Goal: Task Accomplishment & Management: Complete application form

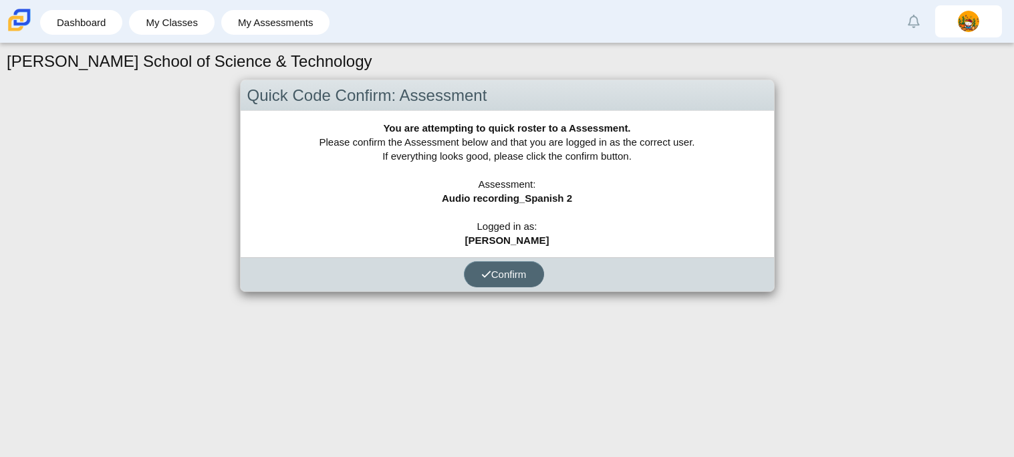
click at [501, 265] on button "Confirm" at bounding box center [504, 274] width 80 height 26
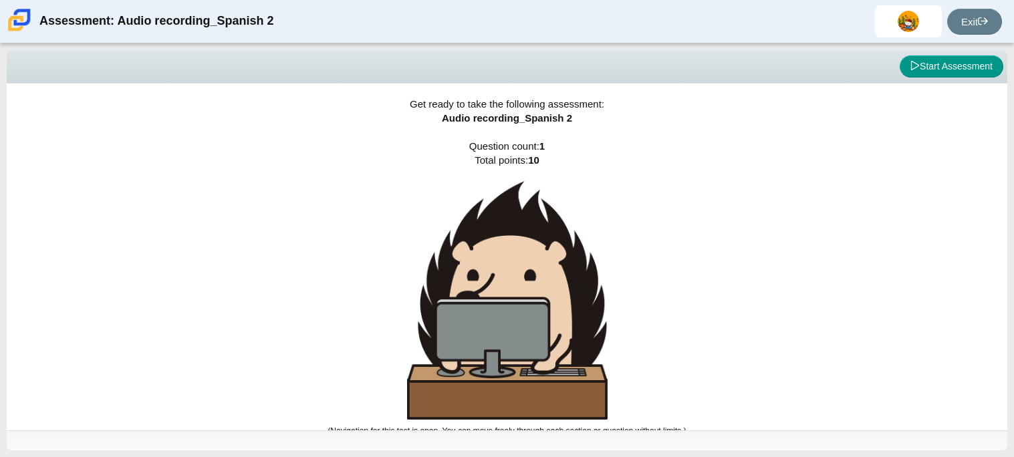
scroll to position [7, 0]
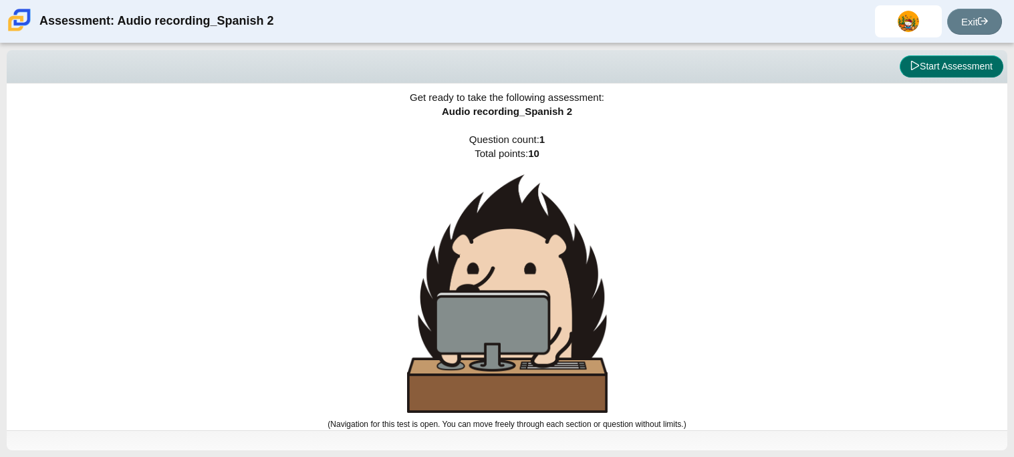
click at [947, 74] on button "Start Assessment" at bounding box center [952, 66] width 104 height 23
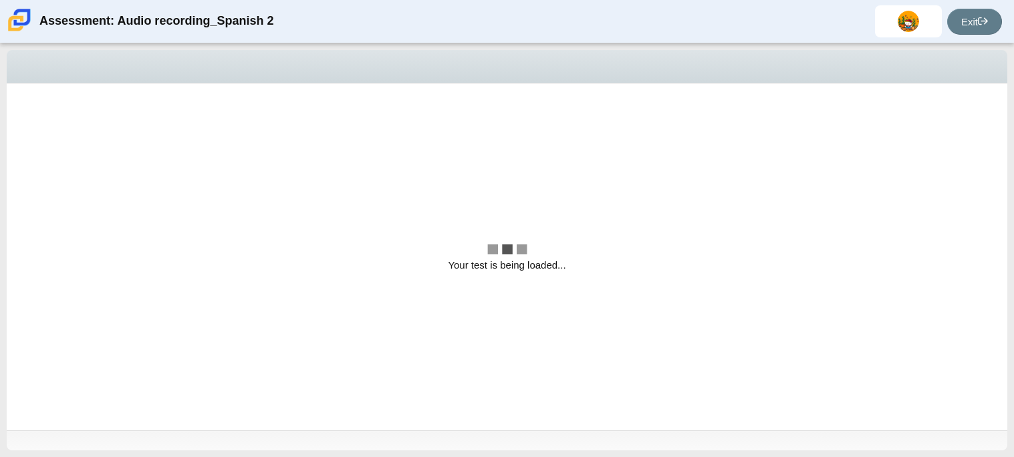
scroll to position [0, 0]
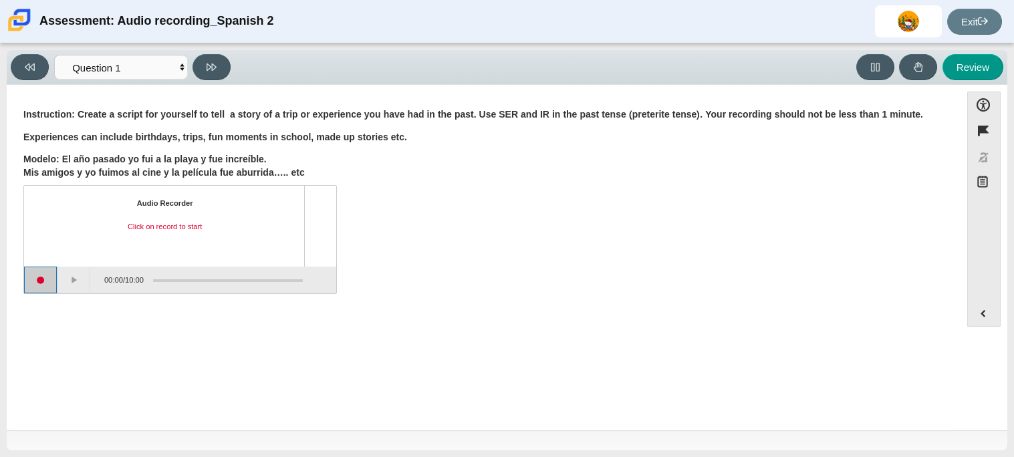
click at [41, 283] on button "Start recording" at bounding box center [40, 280] width 33 height 27
click at [64, 280] on button "Pause" at bounding box center [73, 280] width 33 height 27
click at [35, 283] on button "Stop recording" at bounding box center [40, 280] width 33 height 27
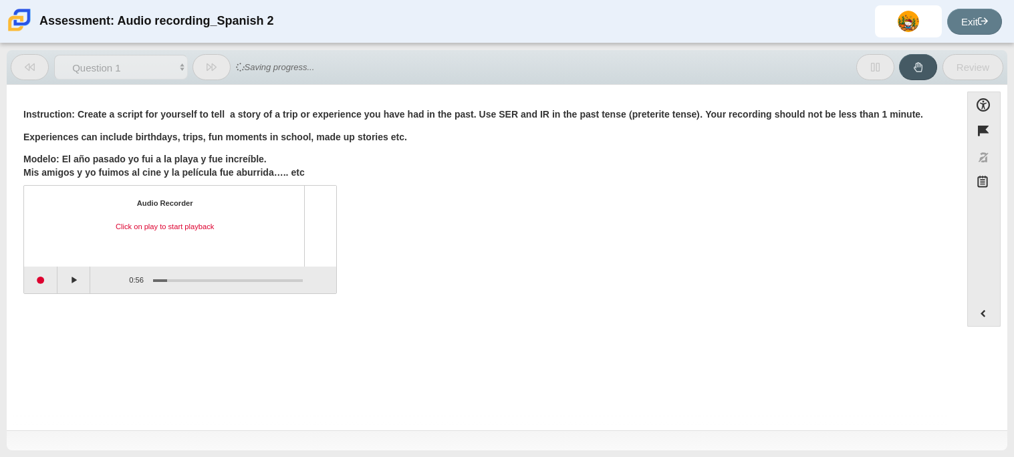
click at [182, 235] on div "Audio Recorder Click on play to start playback" at bounding box center [164, 227] width 257 height 56
click at [169, 227] on div "Click on play to start playback" at bounding box center [164, 227] width 257 height 11
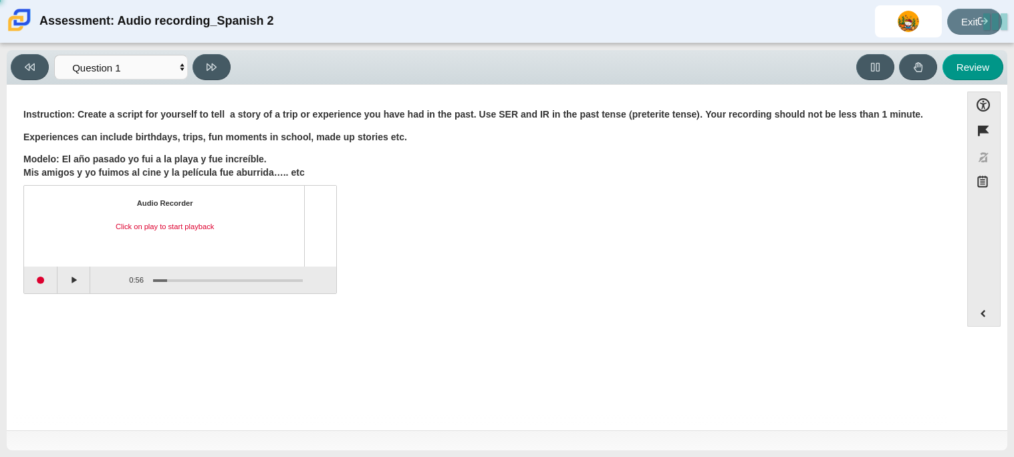
click at [169, 220] on div "Audio Recorder Click on play to start playback" at bounding box center [164, 227] width 257 height 56
click at [179, 232] on div "Click on play to start playback" at bounding box center [164, 227] width 257 height 11
click at [61, 281] on button "Play" at bounding box center [73, 280] width 33 height 27
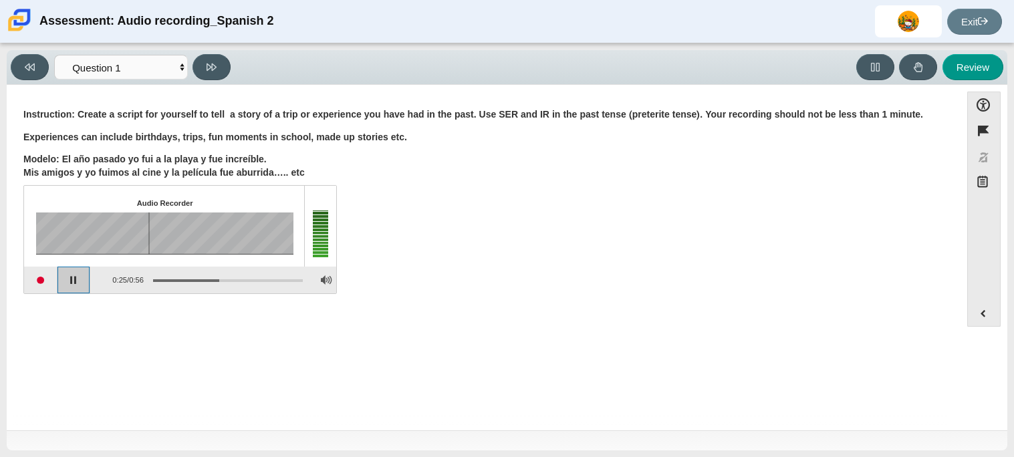
click at [63, 285] on button "Pause playback" at bounding box center [73, 280] width 33 height 27
click at [32, 281] on button "Start recording" at bounding box center [40, 280] width 33 height 27
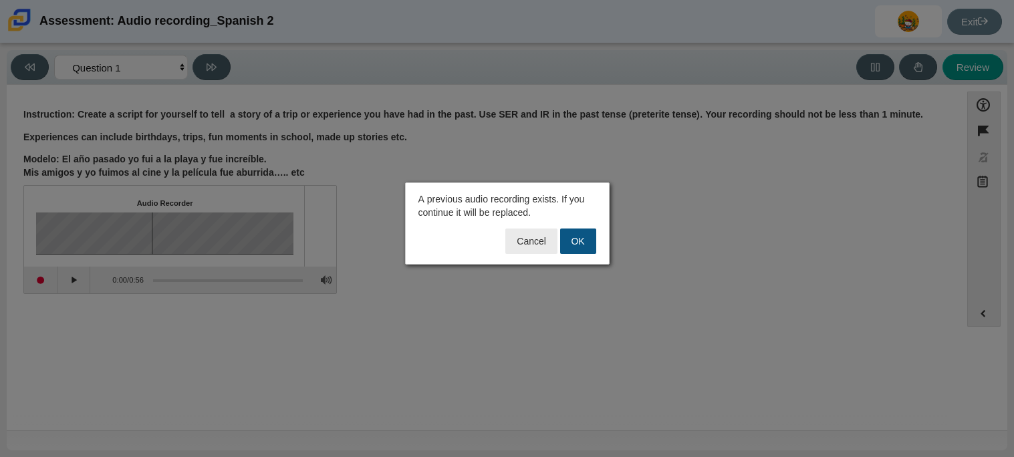
click at [576, 246] on button "OK" at bounding box center [578, 241] width 36 height 25
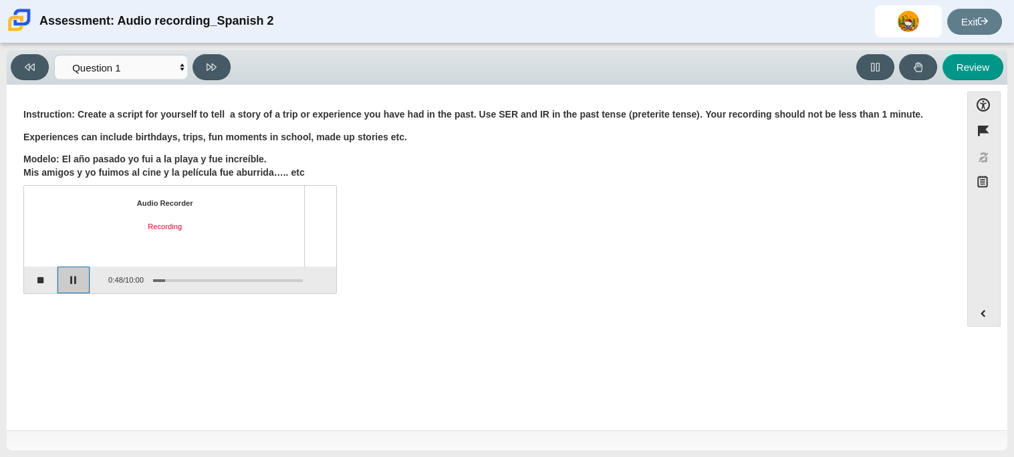
click at [64, 283] on button "Pause" at bounding box center [73, 280] width 33 height 27
click at [43, 283] on button "Stop recording" at bounding box center [40, 280] width 33 height 27
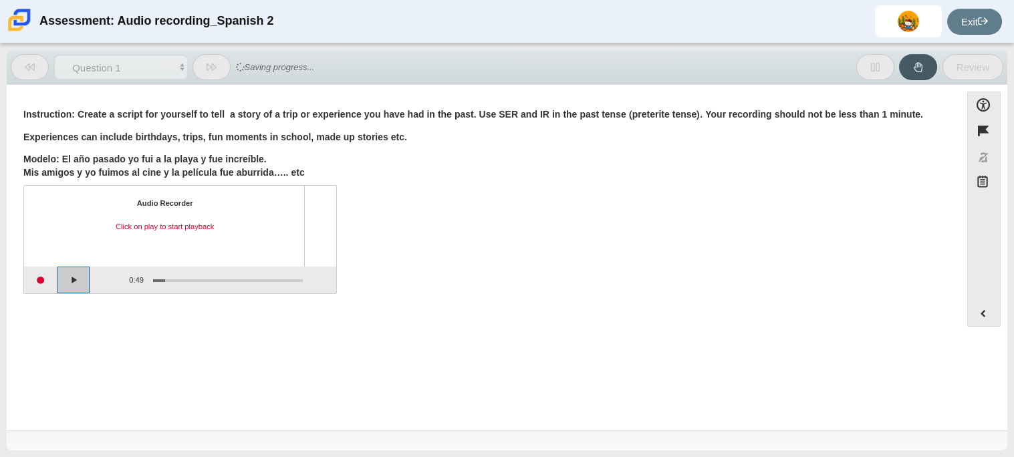
click at [70, 277] on button "Play" at bounding box center [73, 280] width 33 height 27
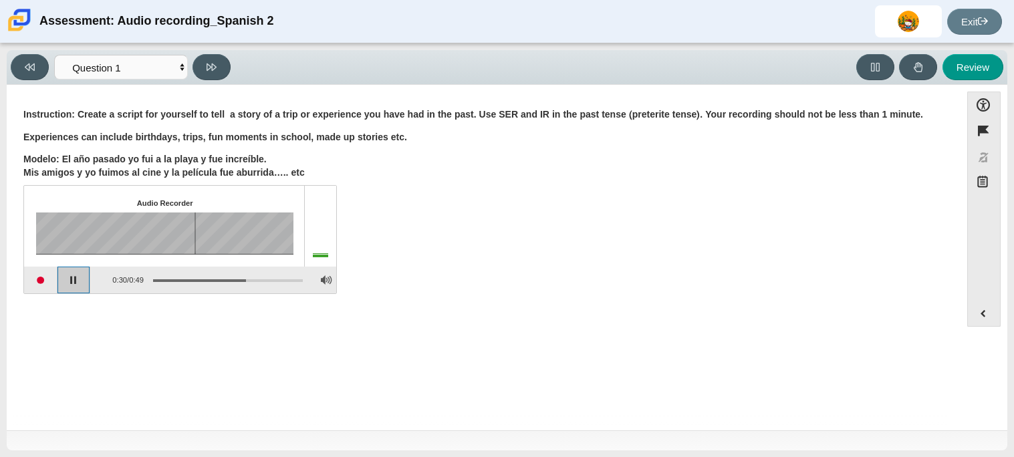
click at [85, 273] on button "Pause playback" at bounding box center [73, 280] width 33 height 27
click at [31, 286] on button "Start recording" at bounding box center [40, 280] width 33 height 27
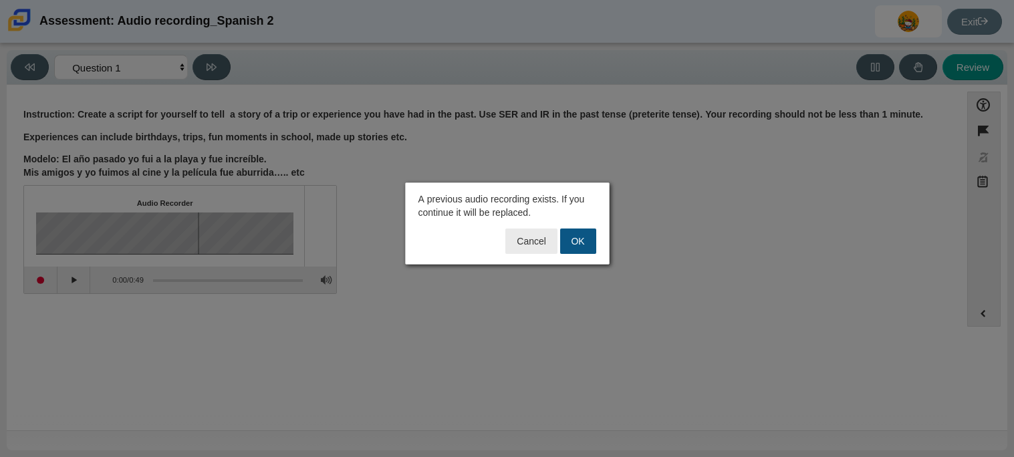
click at [572, 248] on button "OK" at bounding box center [578, 241] width 36 height 25
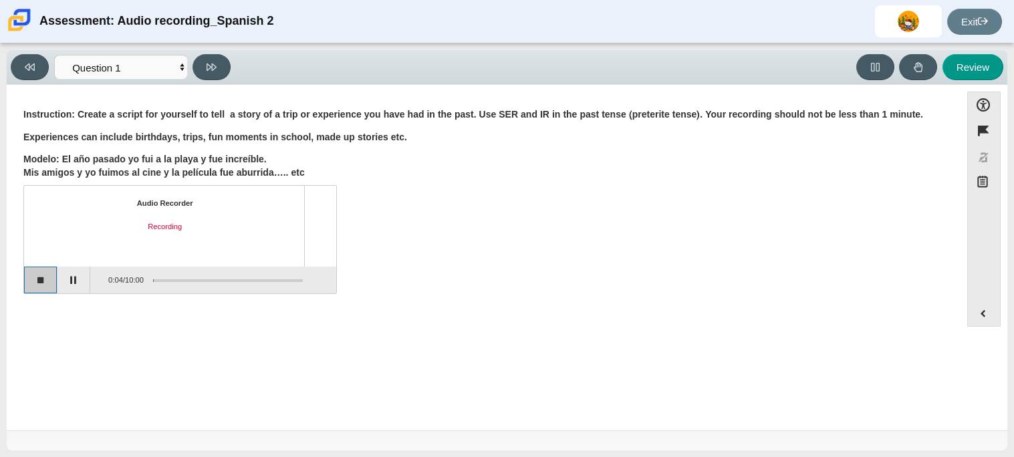
click at [39, 291] on button "Stop recording" at bounding box center [40, 280] width 33 height 27
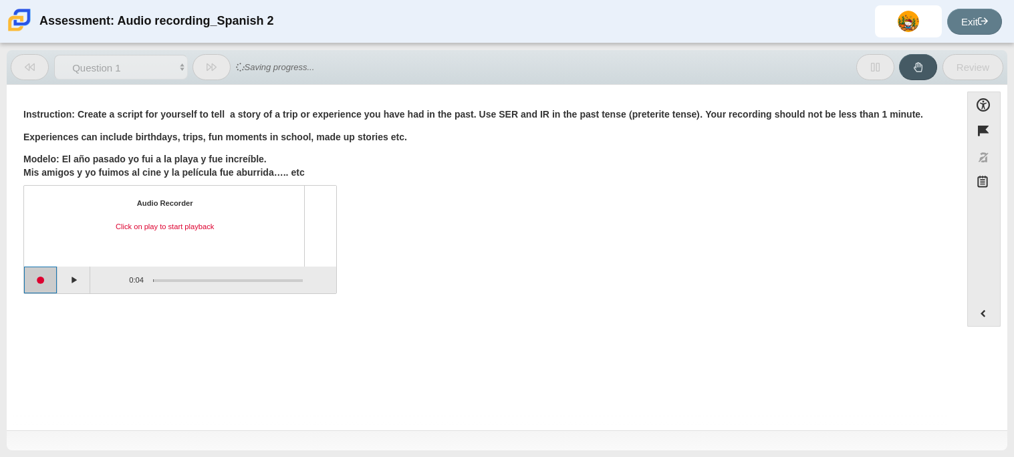
click at [33, 283] on button "Start recording" at bounding box center [40, 280] width 33 height 27
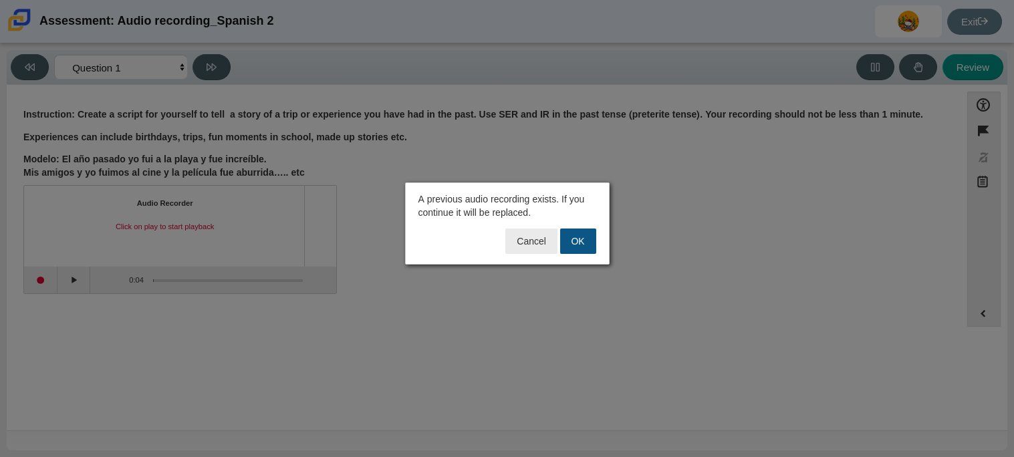
click at [590, 248] on button "OK" at bounding box center [578, 241] width 36 height 25
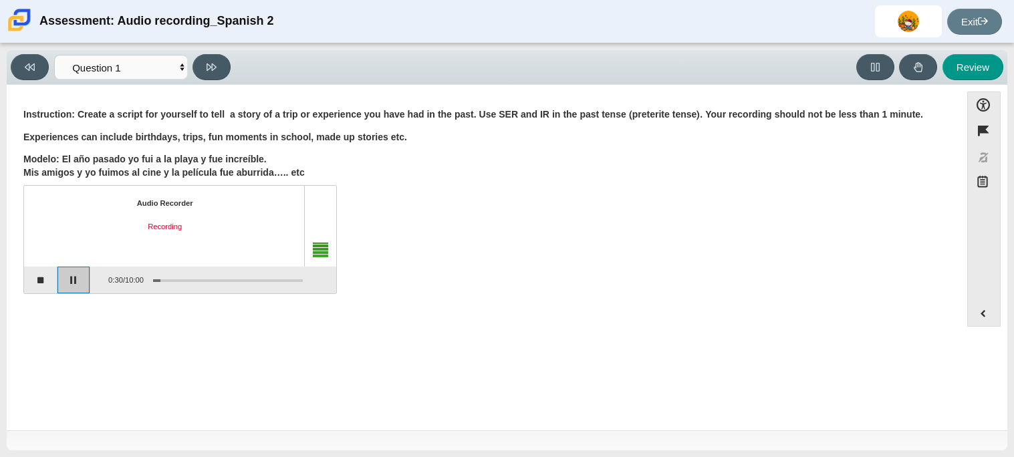
click at [70, 281] on button "Pause" at bounding box center [73, 280] width 33 height 27
click at [45, 285] on button "Stop recording" at bounding box center [40, 280] width 33 height 27
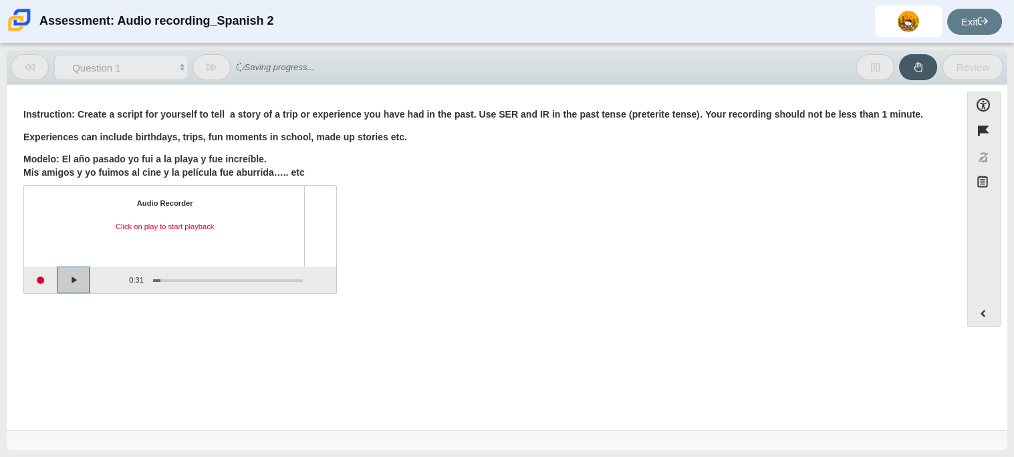
click at [76, 281] on button "Play" at bounding box center [73, 280] width 33 height 27
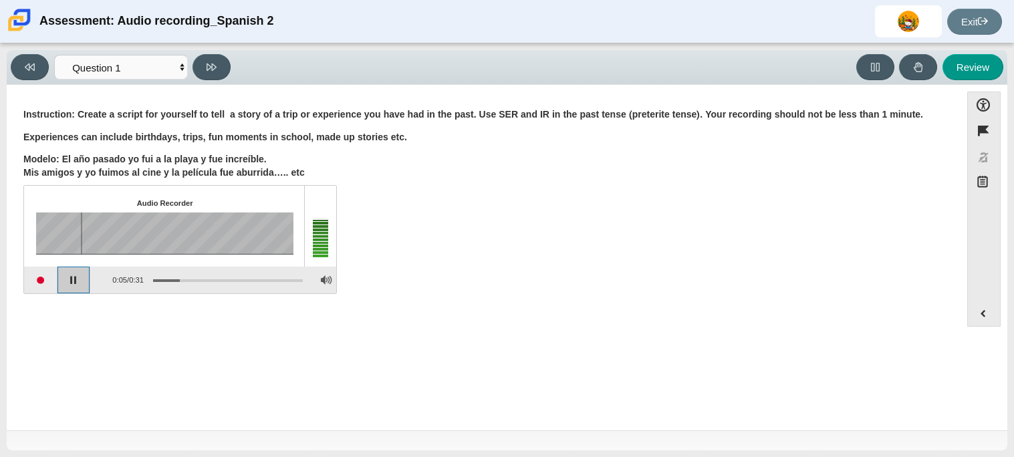
click at [76, 281] on button "Pause playback" at bounding box center [73, 280] width 33 height 27
click at [35, 277] on button "Start recording" at bounding box center [40, 280] width 33 height 27
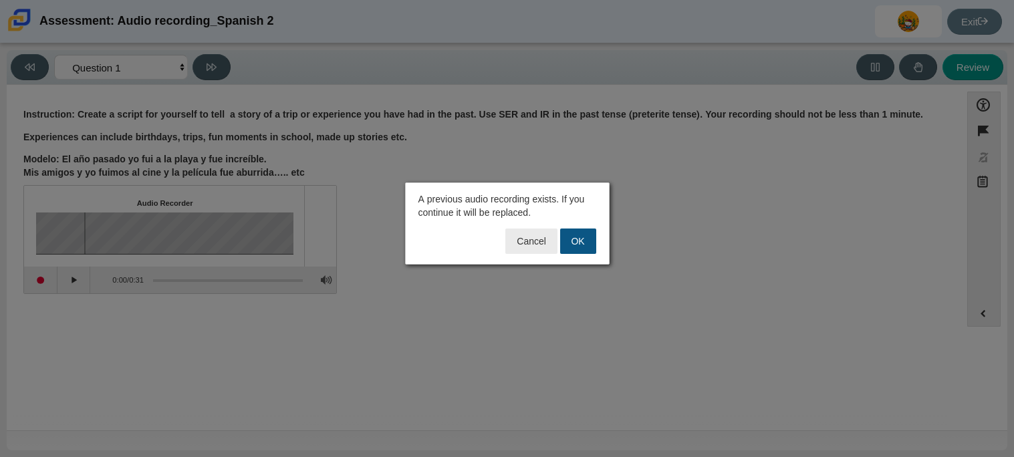
click at [576, 247] on button "OK" at bounding box center [578, 241] width 36 height 25
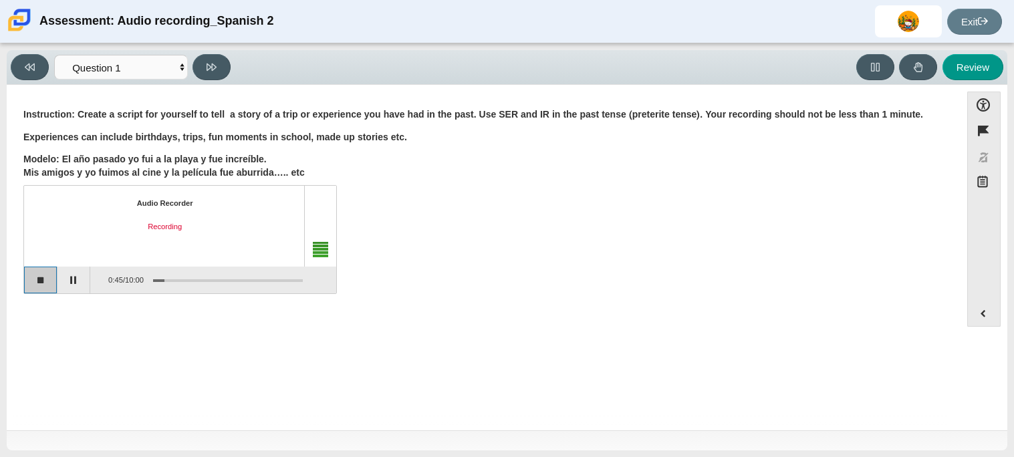
click at [35, 282] on button "Stop recording" at bounding box center [40, 280] width 33 height 27
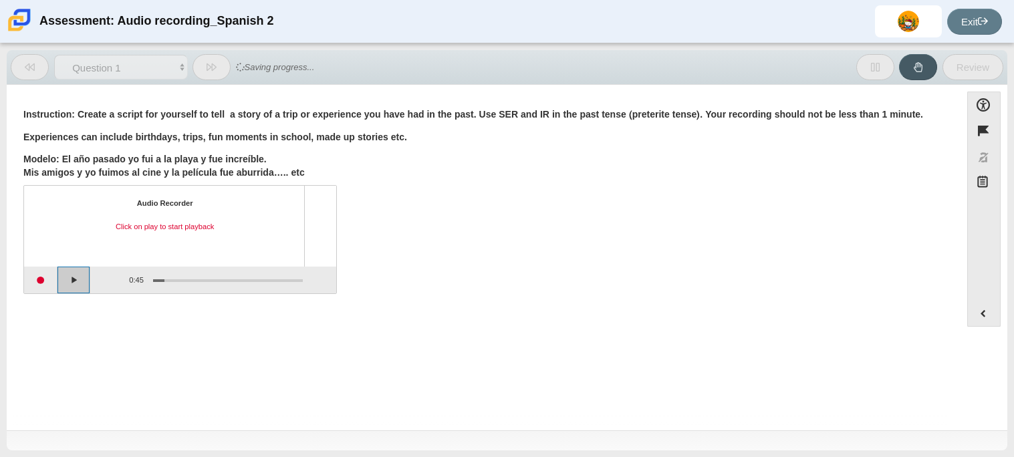
click at [73, 279] on button "Play" at bounding box center [73, 280] width 33 height 27
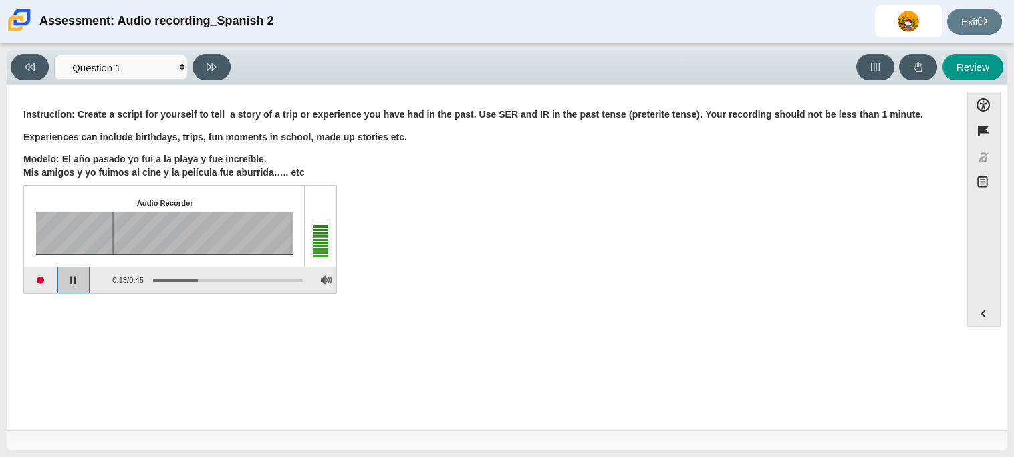
click at [82, 292] on button "Pause playback" at bounding box center [73, 280] width 33 height 27
click at [29, 287] on button "Start recording" at bounding box center [40, 280] width 33 height 27
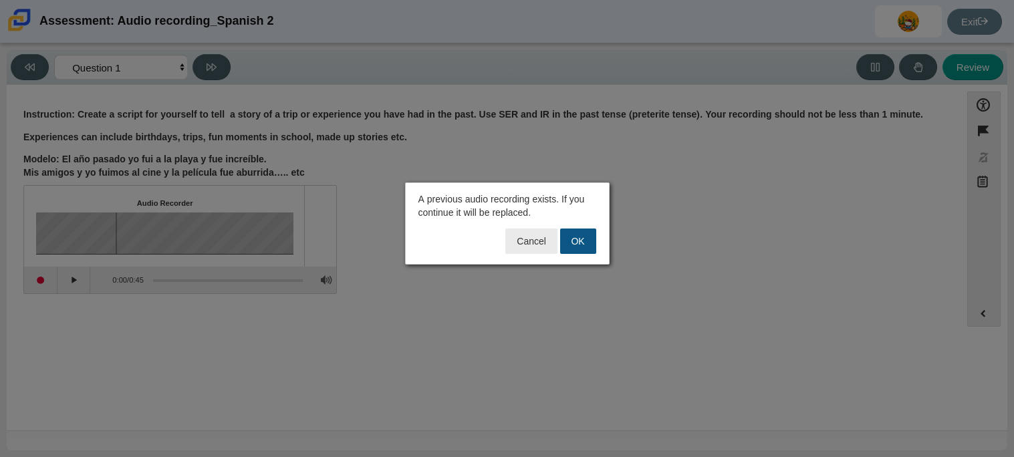
click at [565, 246] on button "OK" at bounding box center [578, 241] width 36 height 25
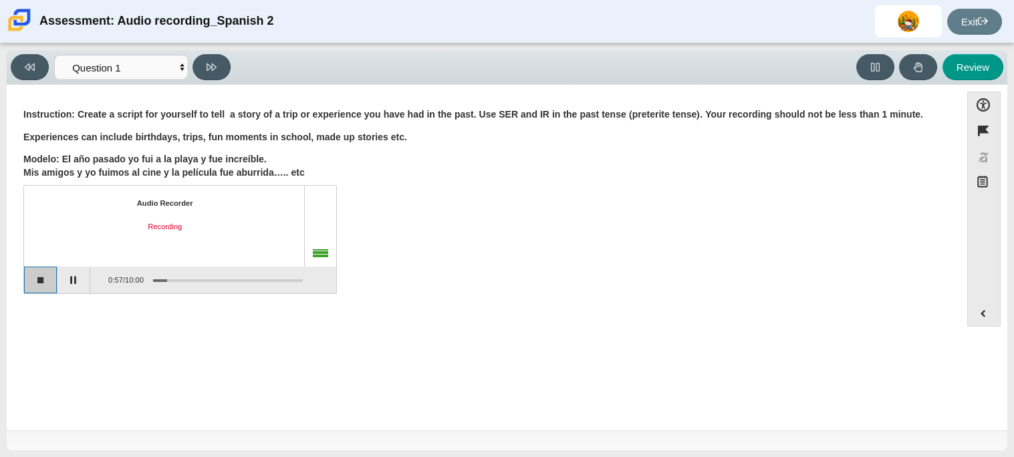
click at [39, 279] on button "Stop recording" at bounding box center [40, 280] width 33 height 27
click at [34, 279] on button "Start recording" at bounding box center [40, 280] width 33 height 27
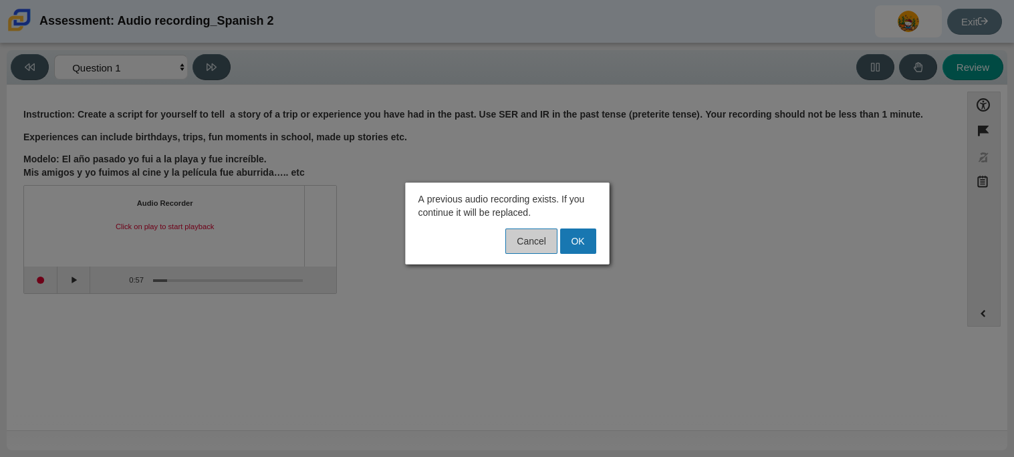
click at [533, 235] on button "Cancel" at bounding box center [530, 241] width 51 height 25
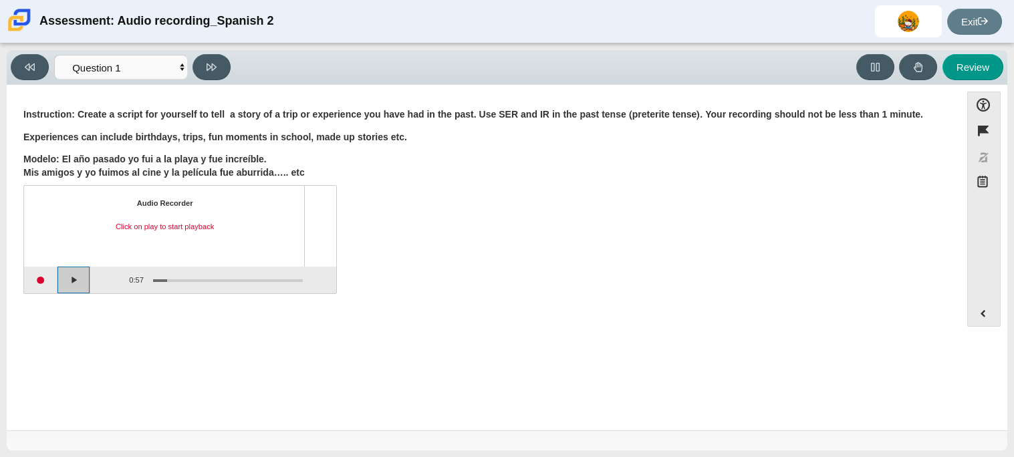
click at [74, 291] on button "Play" at bounding box center [73, 280] width 33 height 27
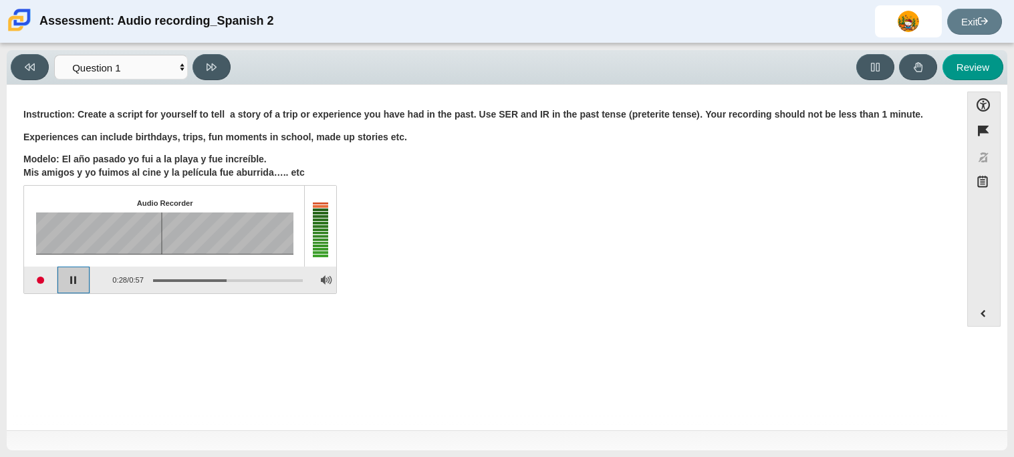
click at [74, 291] on button "Pause playback" at bounding box center [73, 280] width 33 height 27
click at [969, 76] on button "Review" at bounding box center [973, 67] width 61 height 26
select select "review"
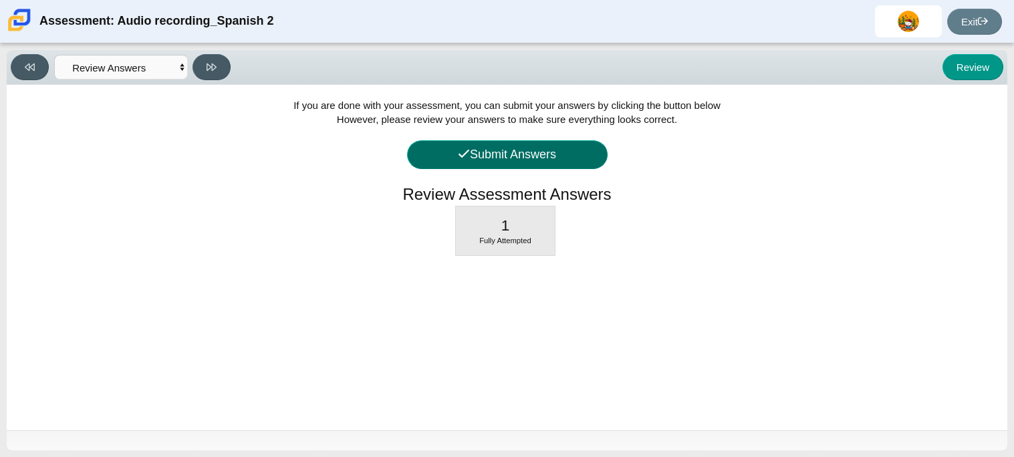
click at [492, 158] on button "Submit Answers" at bounding box center [507, 154] width 201 height 29
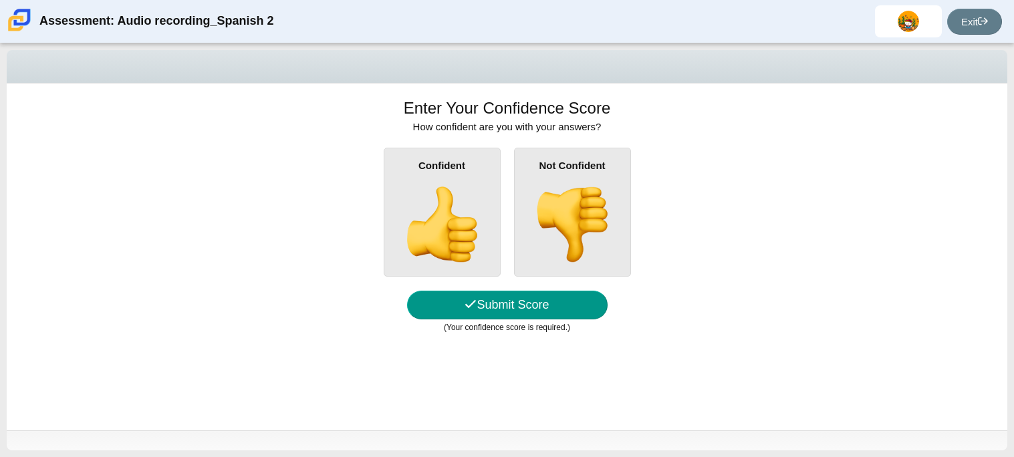
click at [433, 198] on img at bounding box center [442, 225] width 76 height 76
click at [0, 0] on input "Confident" at bounding box center [0, 0] width 0 height 0
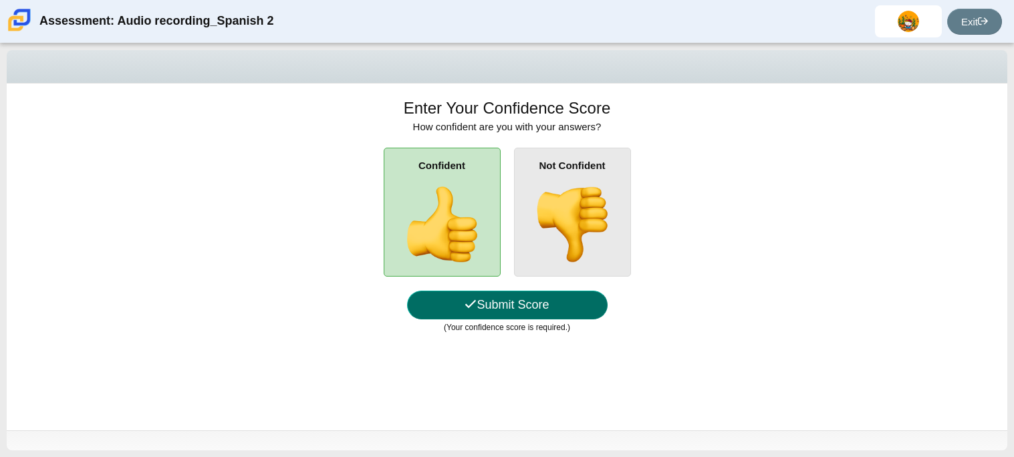
click at [530, 308] on button "Submit Score" at bounding box center [507, 305] width 201 height 29
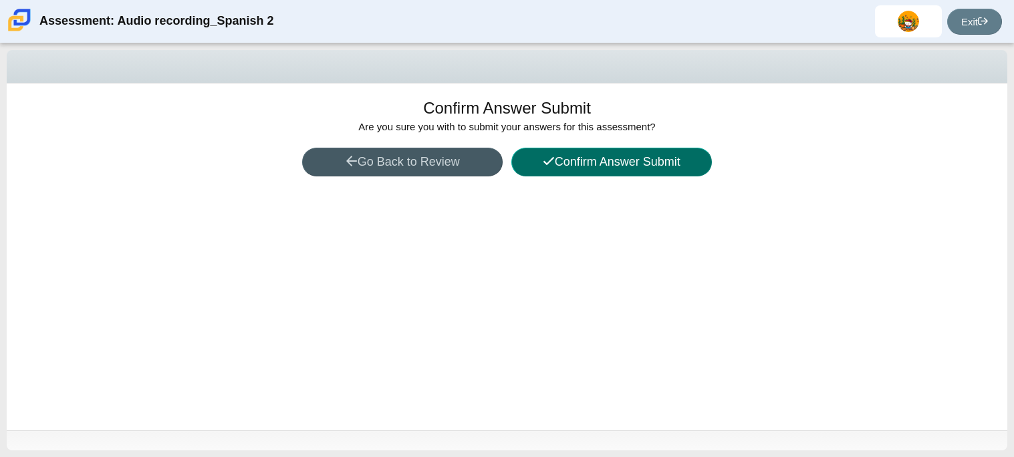
click at [586, 171] on button "Confirm Answer Submit" at bounding box center [611, 162] width 201 height 29
